Goal: Transaction & Acquisition: Register for event/course

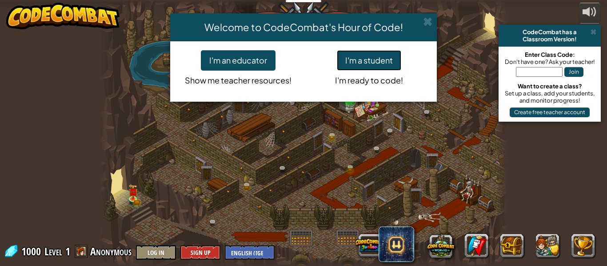
click at [390, 56] on button "I'm a student" at bounding box center [369, 60] width 64 height 20
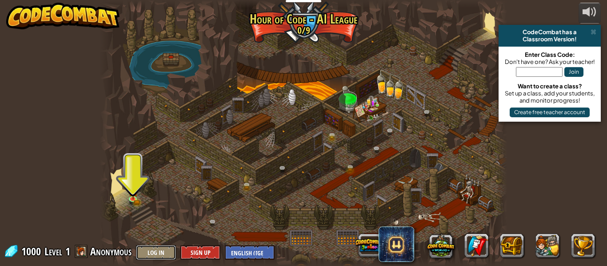
click at [153, 251] on button "Log In" at bounding box center [156, 252] width 40 height 15
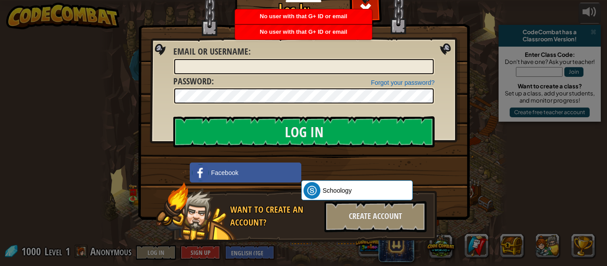
scroll to position [19, 0]
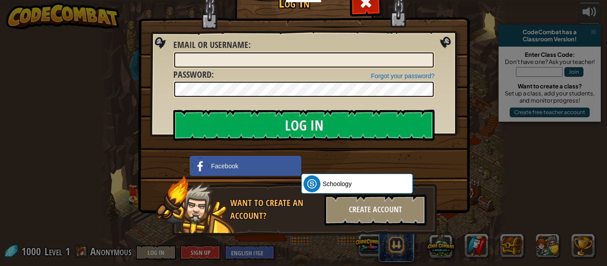
drag, startPoint x: 355, startPoint y: 156, endPoint x: 493, endPoint y: 144, distance: 138.8
click at [493, 144] on div "Log In Unknown Error Email or Username : Forgot your password? Password : Log I…" at bounding box center [303, 133] width 607 height 266
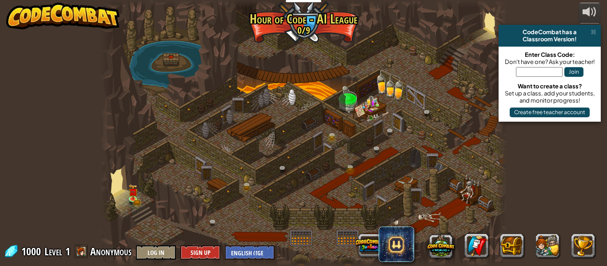
click at [156, 245] on div "powered by CodeCombat has a Classroom Version! Enter Class Code: Don't have one…" at bounding box center [303, 133] width 607 height 266
click at [157, 244] on div at bounding box center [303, 133] width 407 height 266
click at [159, 249] on button "Log In" at bounding box center [156, 252] width 40 height 15
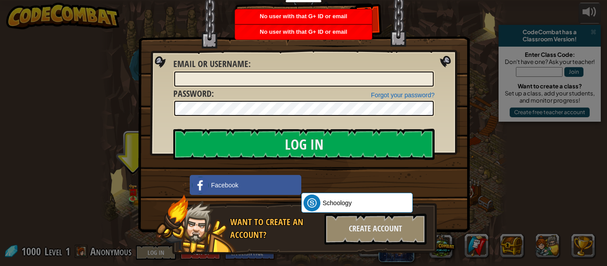
click at [367, 20] on div "No user with that G+ ID or email" at bounding box center [303, 16] width 137 height 15
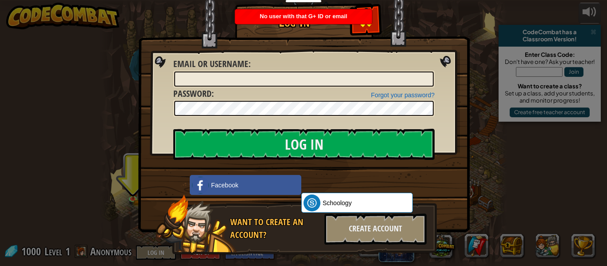
click at [365, 26] on span at bounding box center [366, 21] width 14 height 14
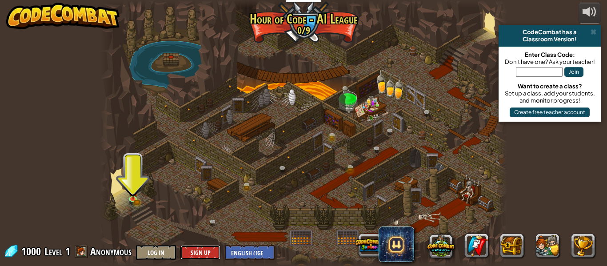
click at [203, 252] on button "Sign Up" at bounding box center [200, 252] width 40 height 15
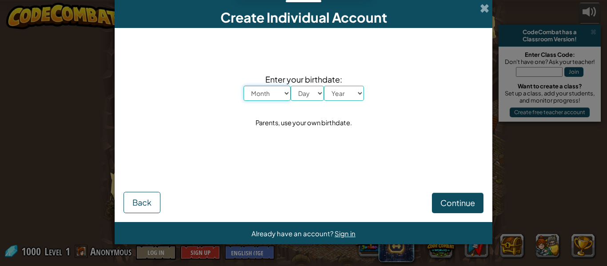
click at [286, 92] on select "Month January February March April May June July August September October Novem…" at bounding box center [267, 93] width 47 height 15
select select "10"
click at [244, 86] on select "Month January February March April May June July August September October Novem…" at bounding box center [267, 93] width 47 height 15
click at [320, 89] on select "Day 1 2 3 4 5 6 7 8 9 10 11 12 13 14 15 16 17 18 19 20 21 22 23 24 25 26 27 28 …" at bounding box center [307, 93] width 33 height 15
select select "10"
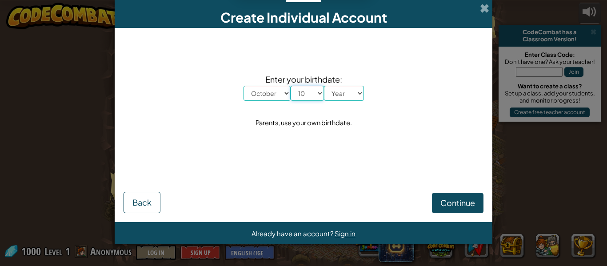
click at [291, 86] on select "Day 1 2 3 4 5 6 7 8 9 10 11 12 13 14 15 16 17 18 19 20 21 22 23 24 25 26 27 28 …" at bounding box center [307, 93] width 33 height 15
drag, startPoint x: 354, startPoint y: 95, endPoint x: 354, endPoint y: 100, distance: 5.8
click at [354, 95] on select "Year [DATE] 2024 2023 2022 2021 2020 2019 2018 2017 2016 2015 2014 2013 2012 20…" at bounding box center [344, 93] width 40 height 15
select select "2011"
click at [324, 86] on select "Year [DATE] 2024 2023 2022 2021 2020 2019 2018 2017 2016 2015 2014 2013 2012 20…" at bounding box center [344, 93] width 40 height 15
